Goal: Task Accomplishment & Management: Use online tool/utility

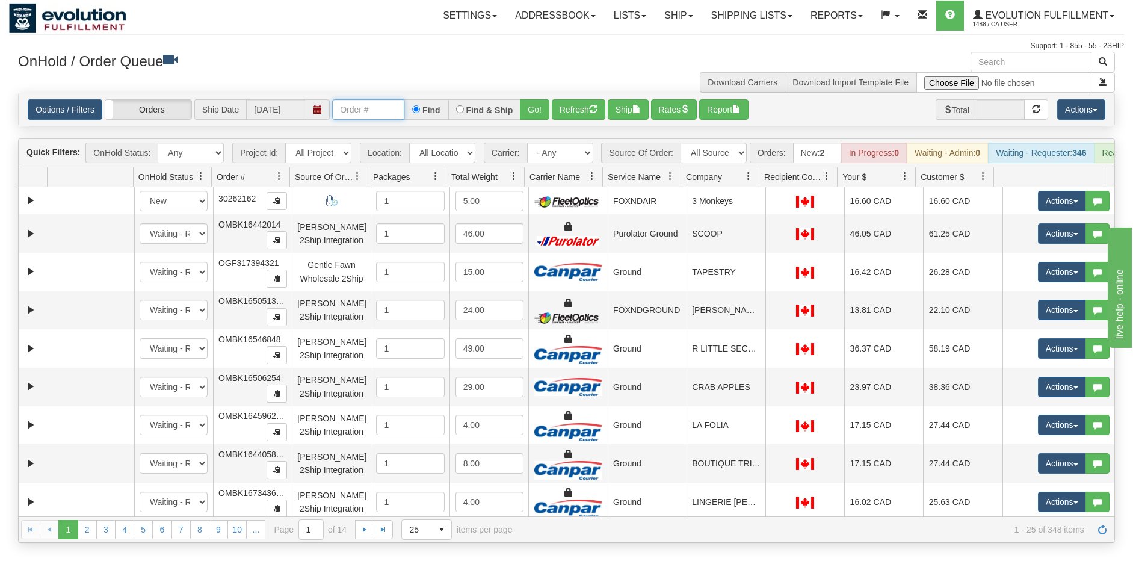
click at [391, 118] on input "text" at bounding box center [368, 109] width 72 height 20
type input "OGMS33555936"
click at [532, 108] on button "Go!" at bounding box center [534, 109] width 29 height 20
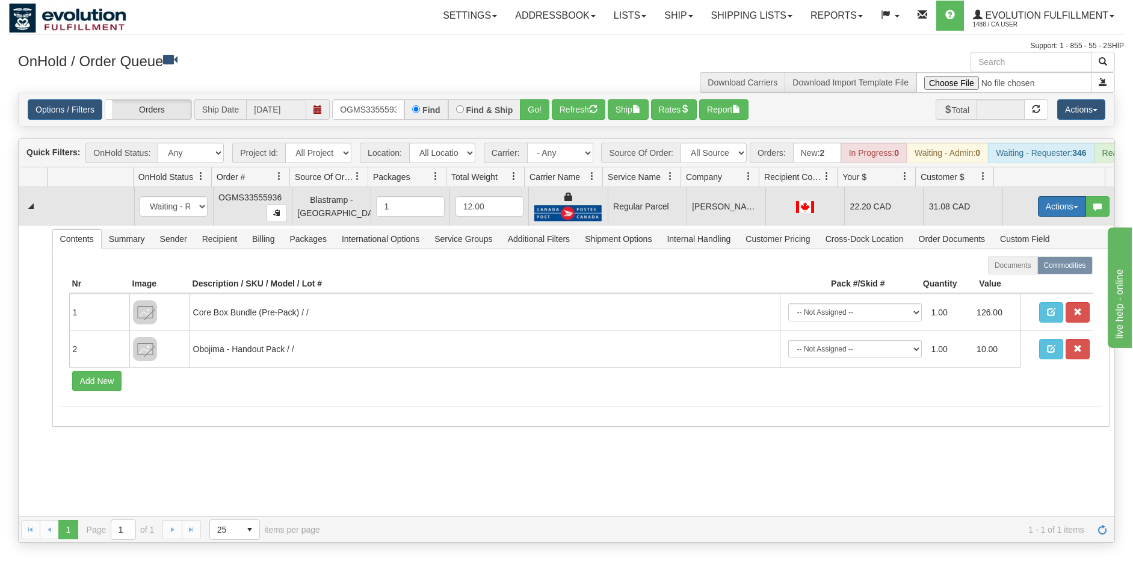
click at [1041, 211] on button "Actions" at bounding box center [1062, 206] width 48 height 20
click at [1016, 265] on span "Rate All Services" at bounding box center [1037, 261] width 72 height 10
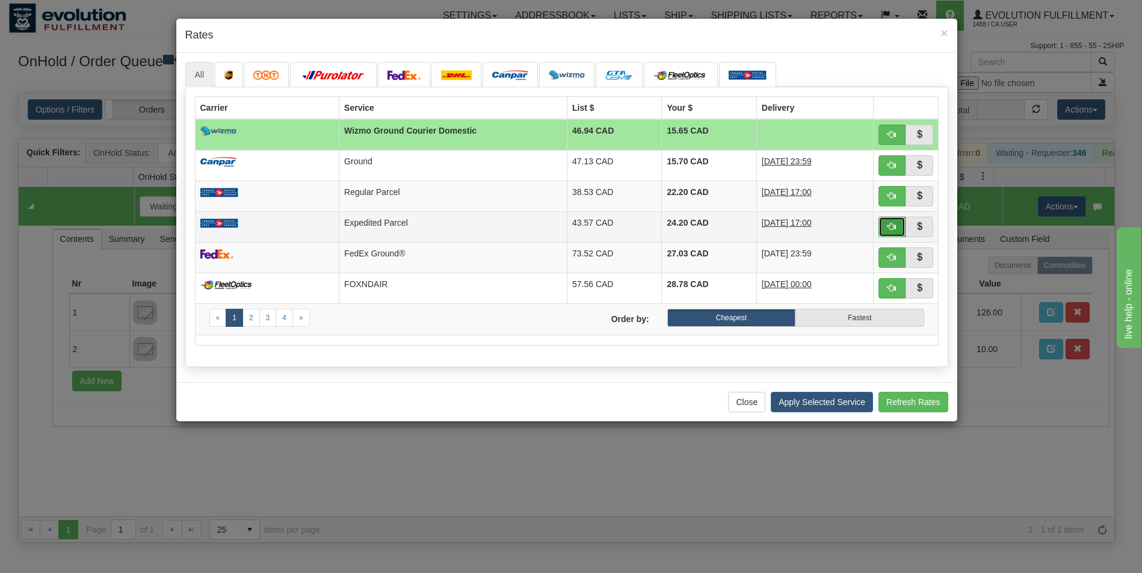
click at [890, 225] on span "button" at bounding box center [891, 226] width 8 height 8
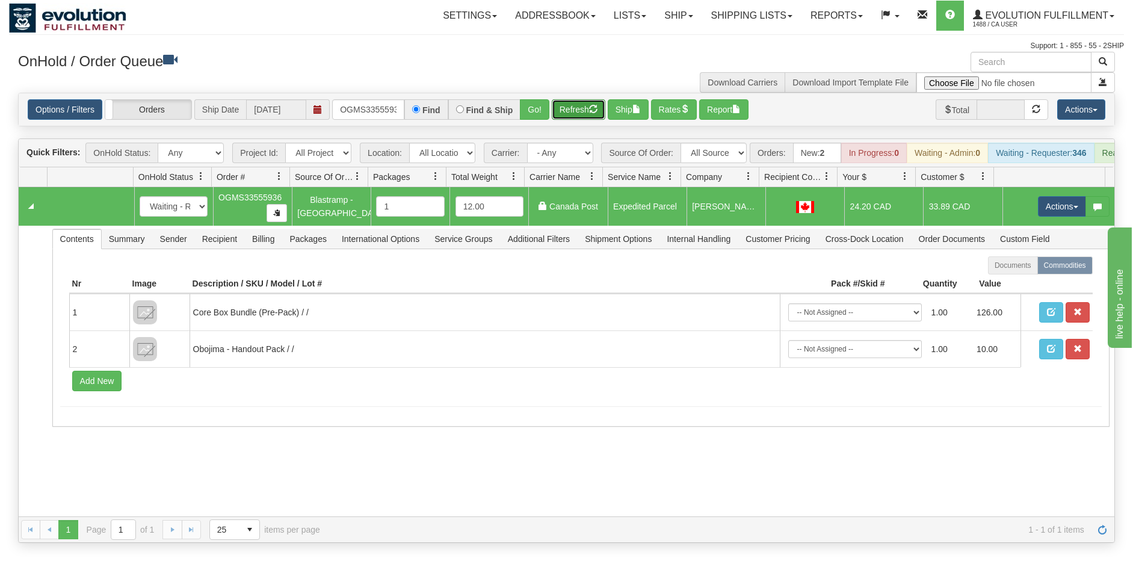
click at [570, 111] on button "Refresh" at bounding box center [579, 109] width 54 height 20
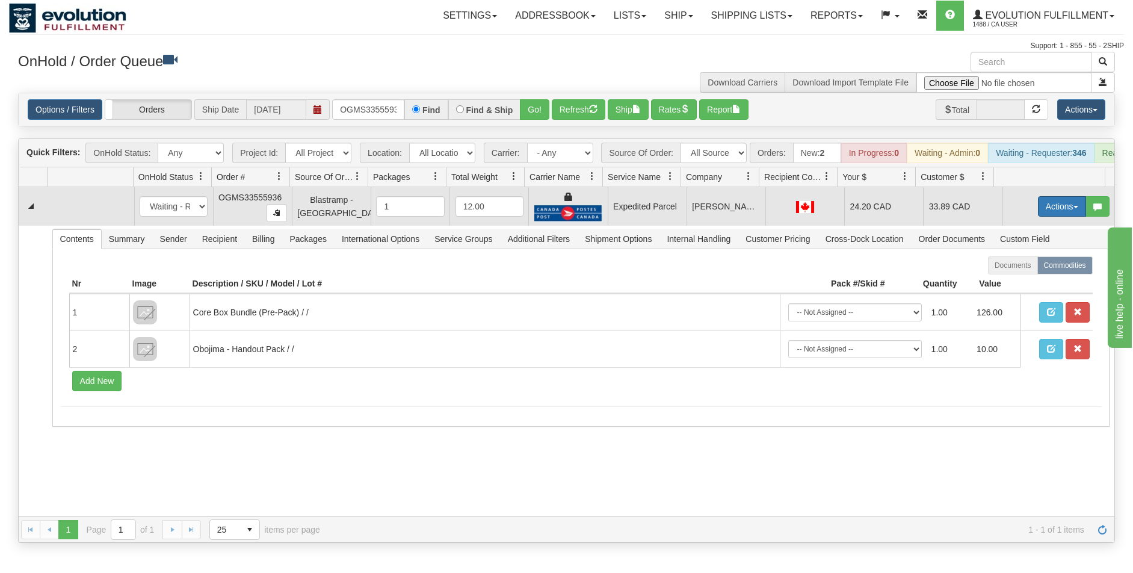
click at [1045, 215] on button "Actions" at bounding box center [1062, 206] width 48 height 20
click at [1002, 281] on span "Ship" at bounding box center [1013, 276] width 25 height 10
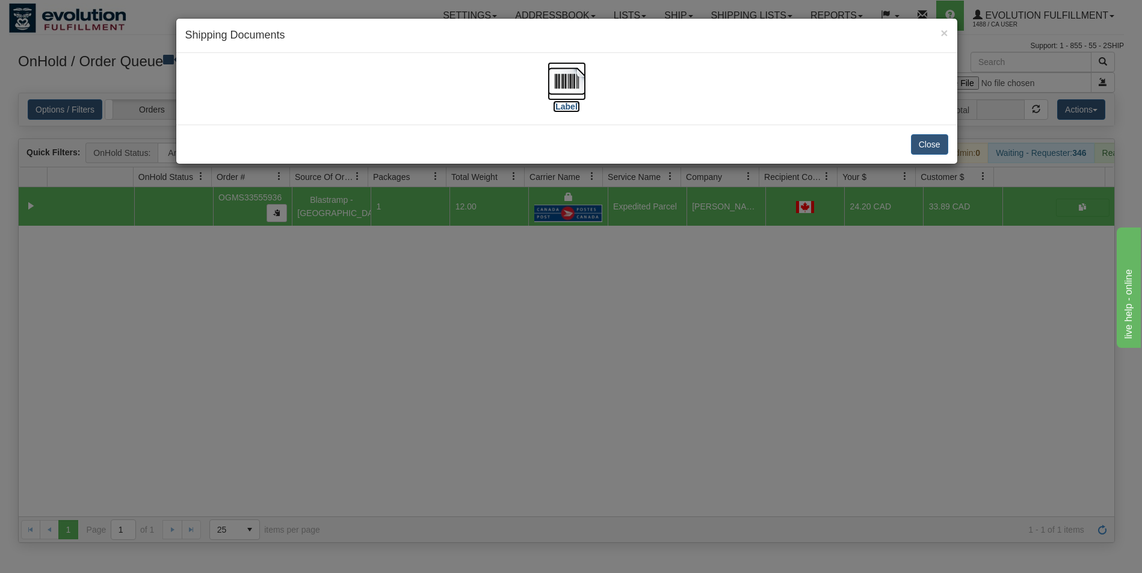
click at [564, 78] on img at bounding box center [566, 81] width 38 height 38
click at [656, 423] on div "× Shipping Documents [Label] Close" at bounding box center [571, 286] width 1142 height 573
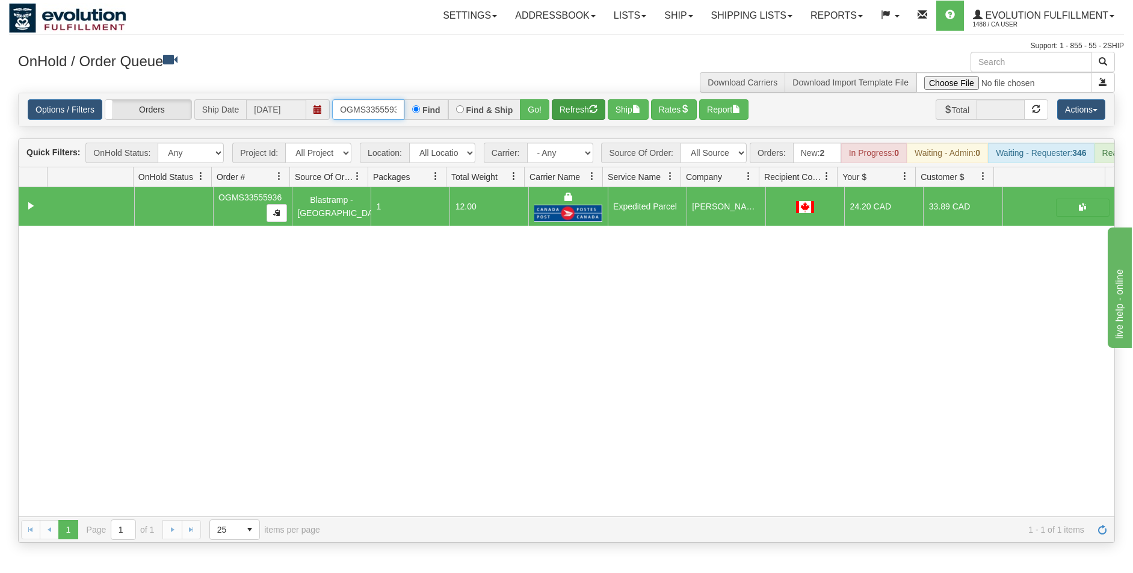
scroll to position [0, 7]
drag, startPoint x: 338, startPoint y: 106, endPoint x: 563, endPoint y: 114, distance: 225.1
click at [563, 114] on div "Options / Filters Group Shipments Orders Ship Date [DATE] OGMS33555936 Find Fin…" at bounding box center [566, 109] width 1077 height 20
type input "OGMS33553650"
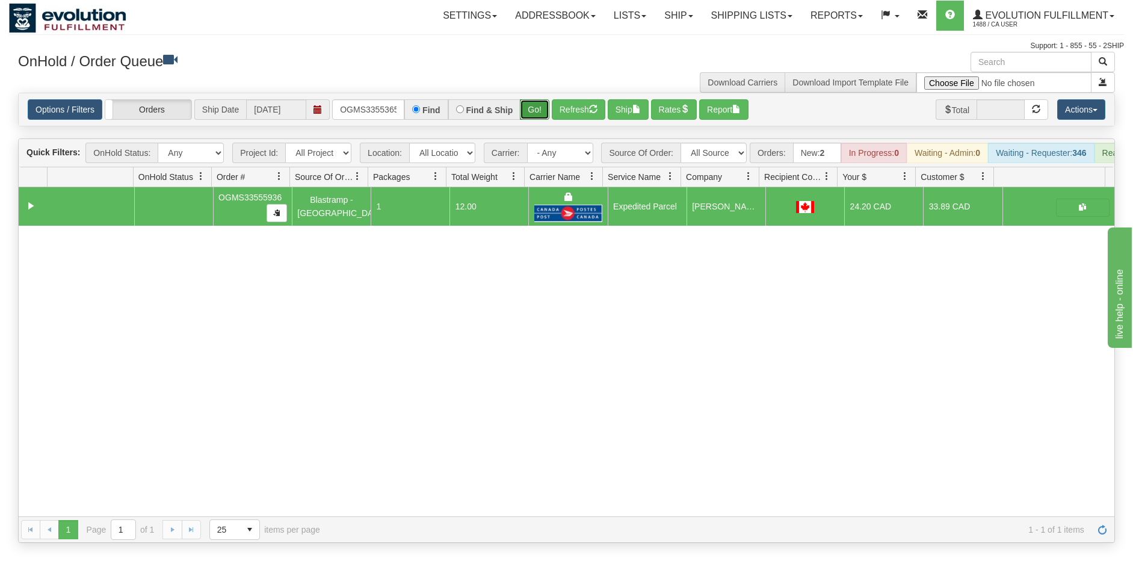
click at [531, 109] on button "Go!" at bounding box center [534, 109] width 29 height 20
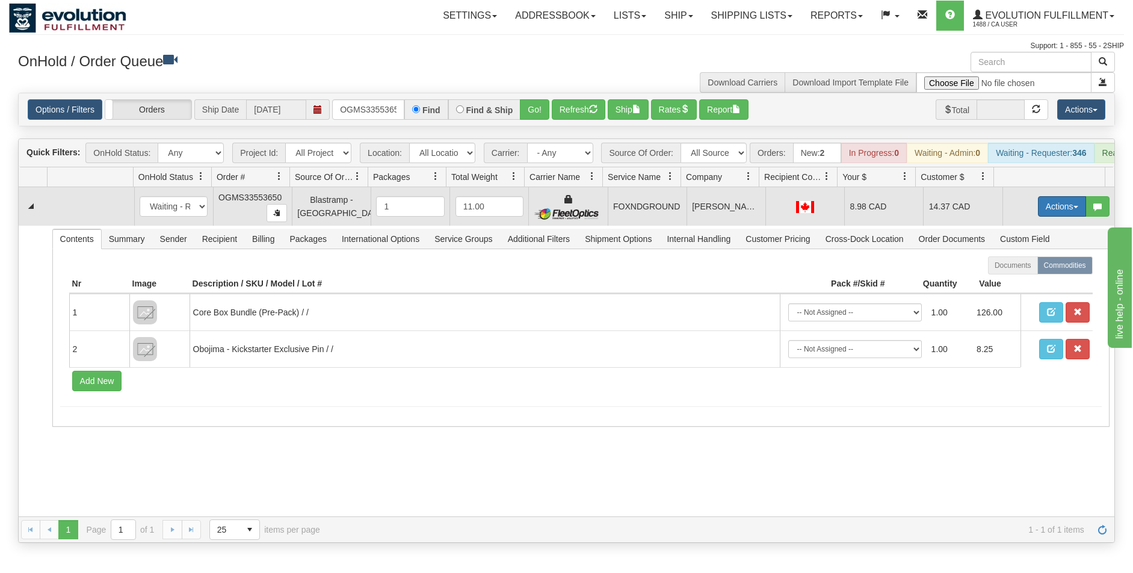
click at [1039, 212] on button "Actions" at bounding box center [1062, 206] width 48 height 20
click at [1014, 281] on span "Ship" at bounding box center [1013, 276] width 25 height 10
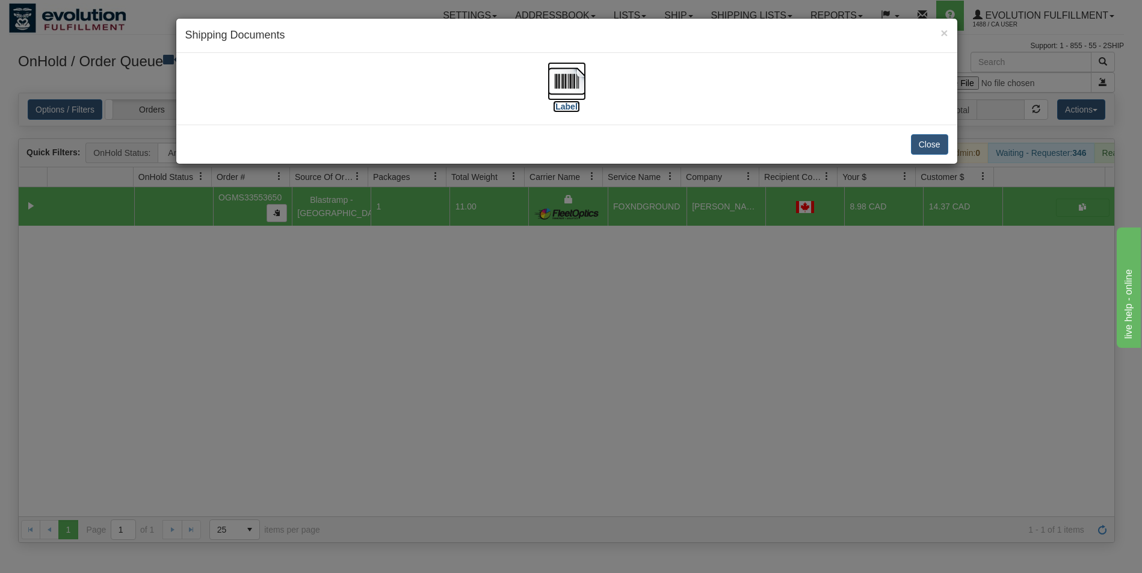
click at [570, 85] on img at bounding box center [566, 81] width 38 height 38
click at [688, 386] on div "× Shipping Documents [Label] Close" at bounding box center [571, 286] width 1142 height 573
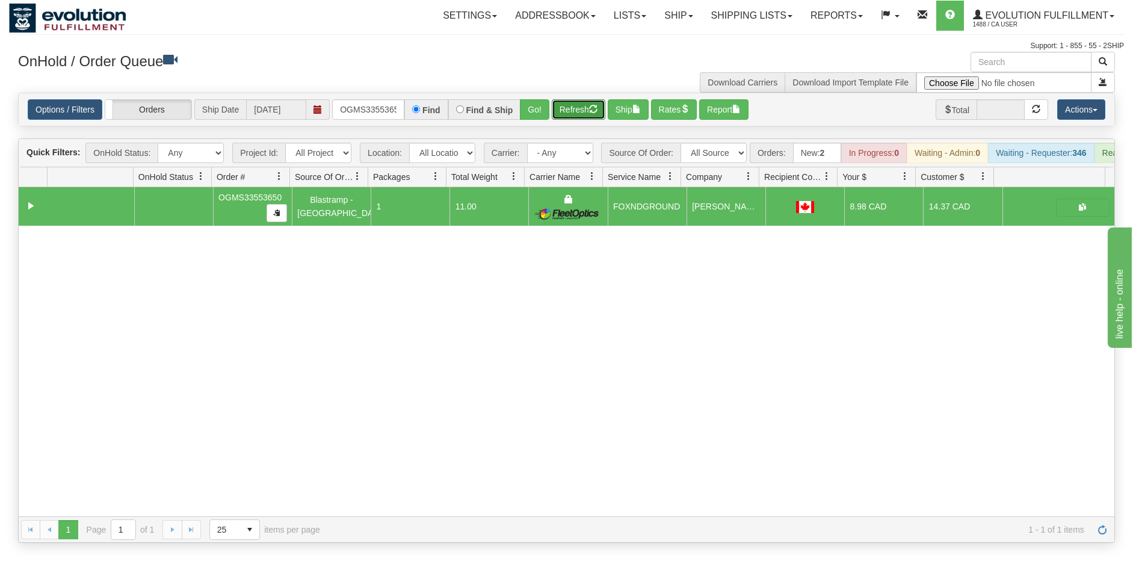
click at [579, 107] on button "Refresh" at bounding box center [579, 109] width 54 height 20
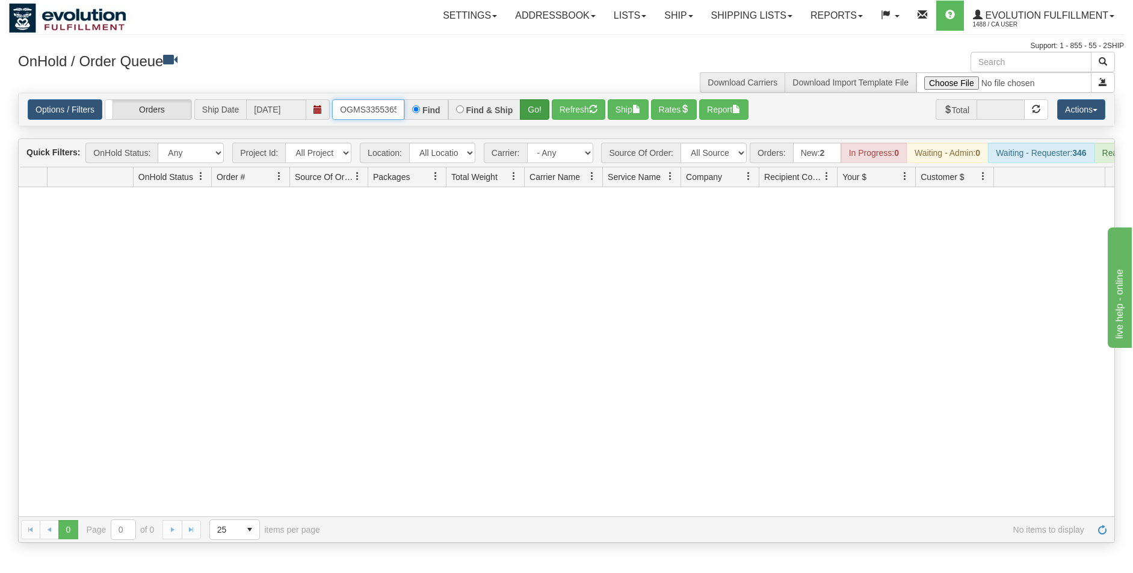
scroll to position [0, 7]
drag, startPoint x: 339, startPoint y: 105, endPoint x: 532, endPoint y: 115, distance: 193.3
click at [532, 115] on div "OGMS33553650 Find Find & Ship Go!" at bounding box center [440, 109] width 217 height 20
click at [1047, 22] on span "1488 / CA User" at bounding box center [1018, 25] width 90 height 12
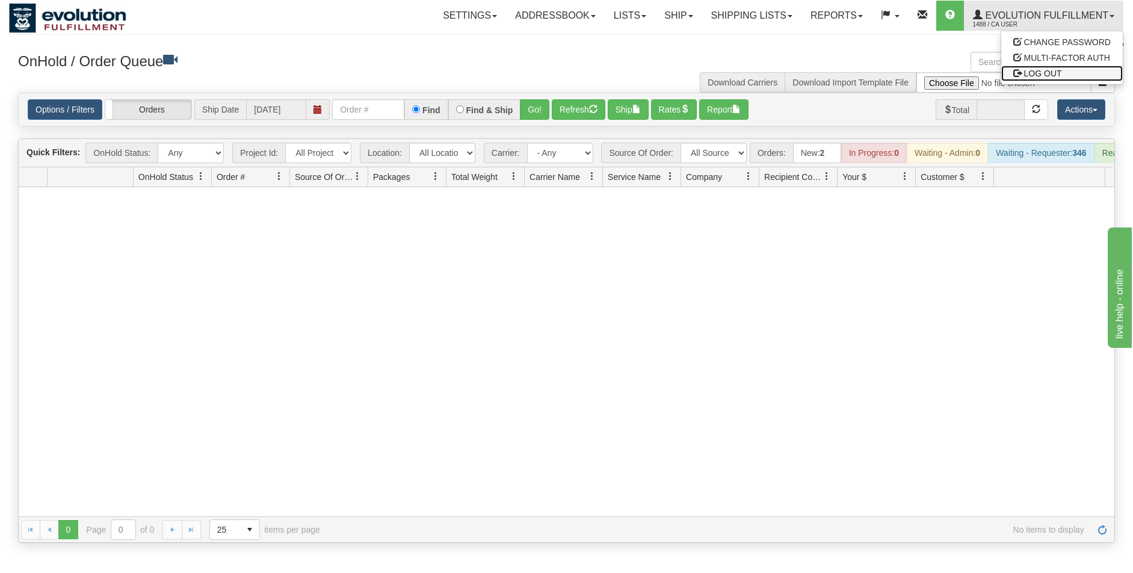
click at [1033, 76] on span "LOG OUT" at bounding box center [1043, 74] width 38 height 10
